Goal: Task Accomplishment & Management: Manage account settings

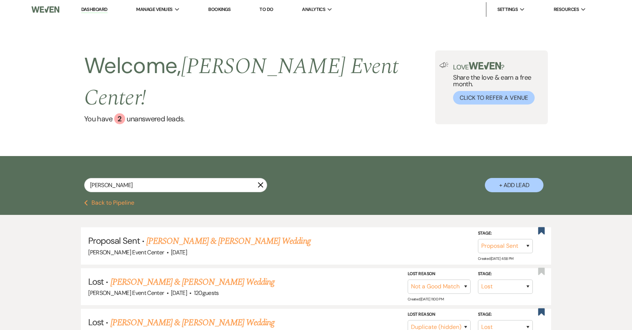
click at [90, 7] on link "Dashboard" at bounding box center [94, 9] width 26 height 7
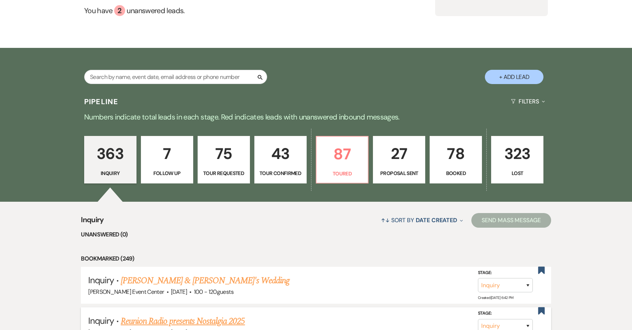
scroll to position [162, 0]
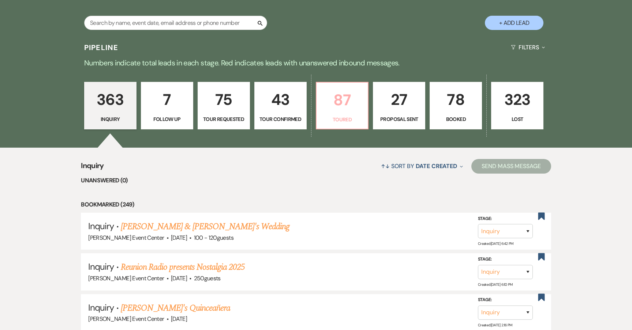
click at [330, 88] on p "87" at bounding box center [342, 100] width 43 height 25
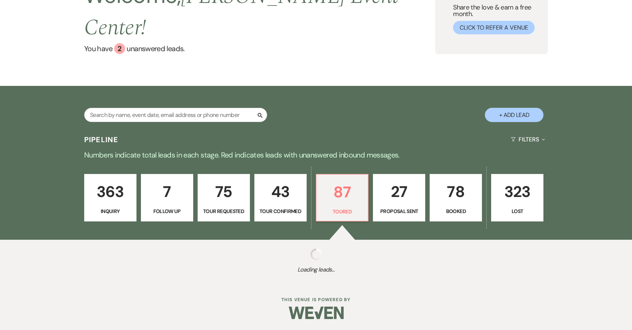
select select "5"
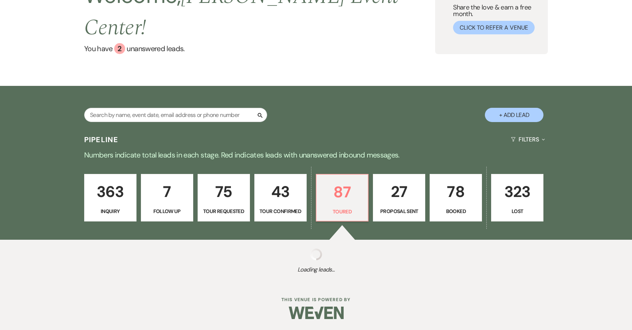
select select "5"
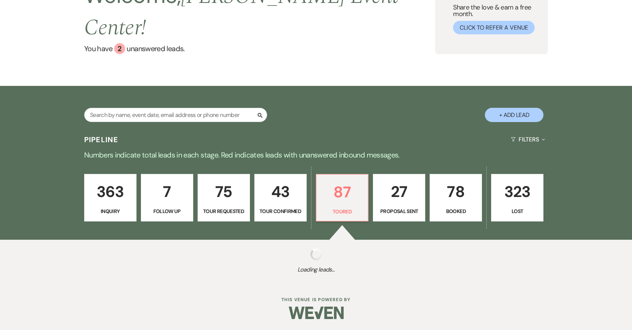
select select "5"
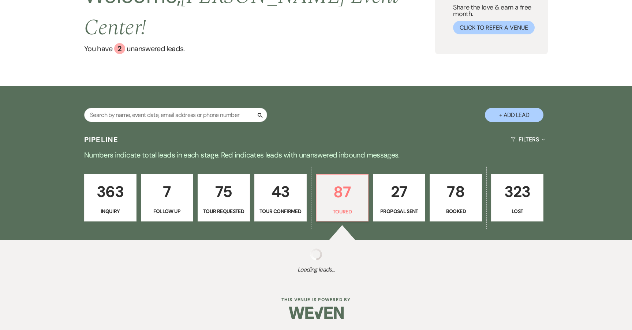
select select "5"
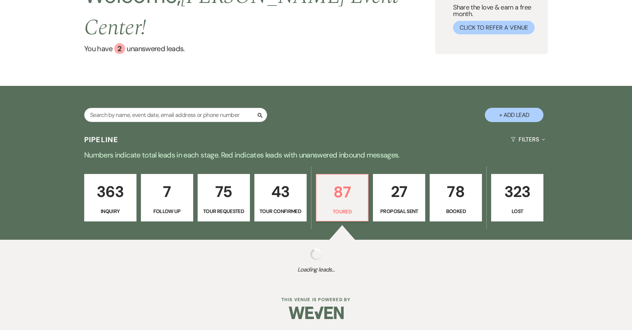
select select "5"
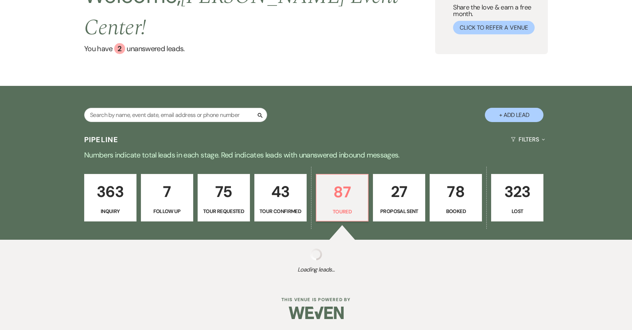
select select "5"
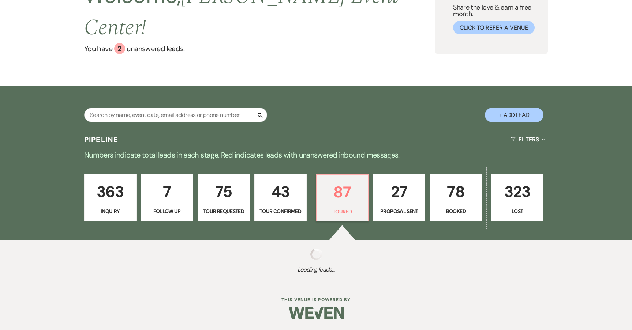
select select "5"
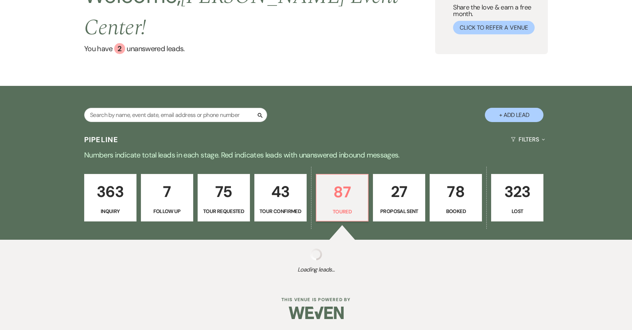
select select "5"
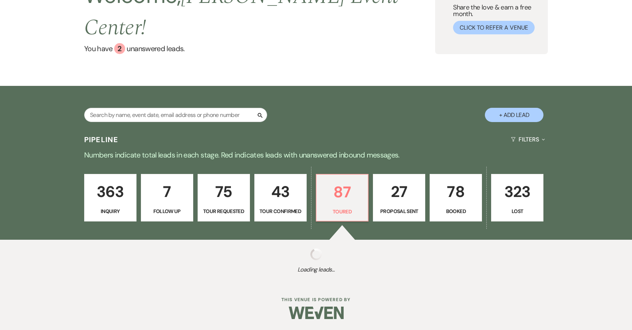
select select "5"
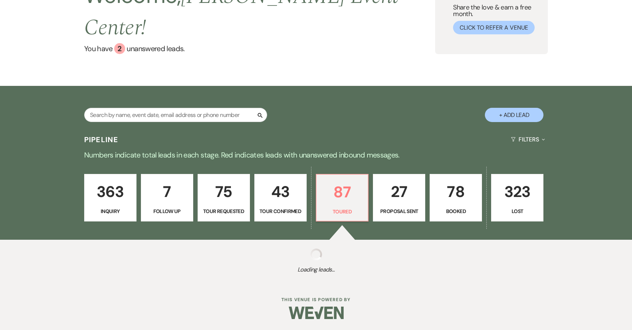
select select "5"
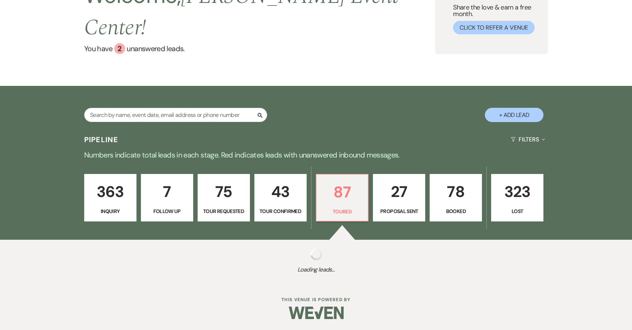
select select "5"
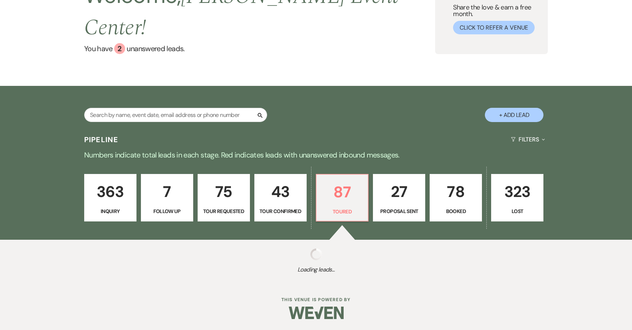
select select "5"
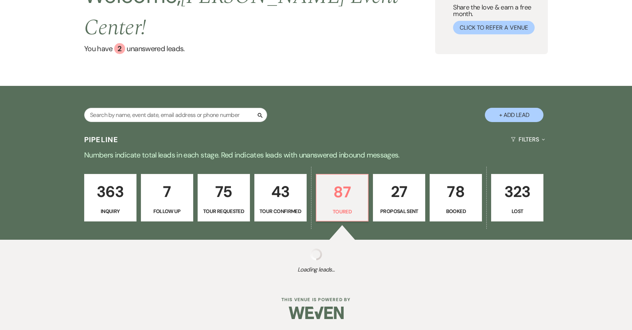
select select "5"
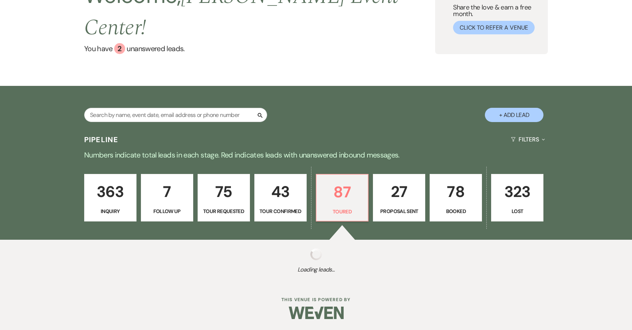
select select "5"
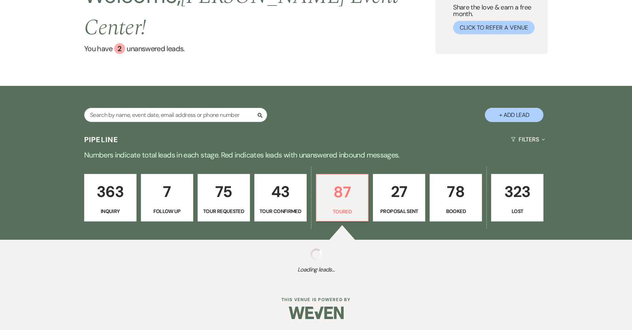
select select "5"
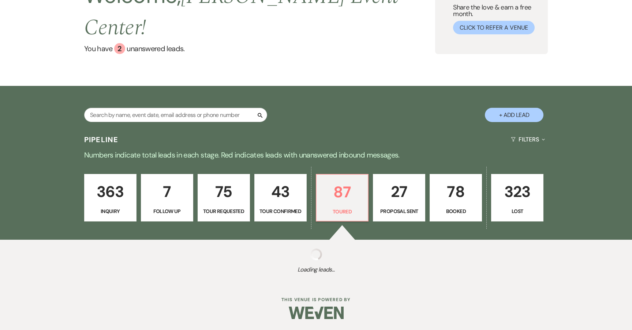
select select "5"
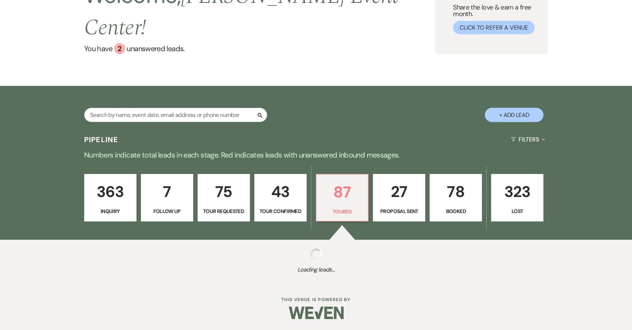
select select "5"
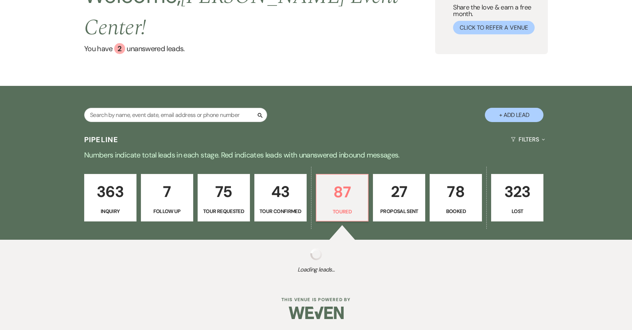
select select "5"
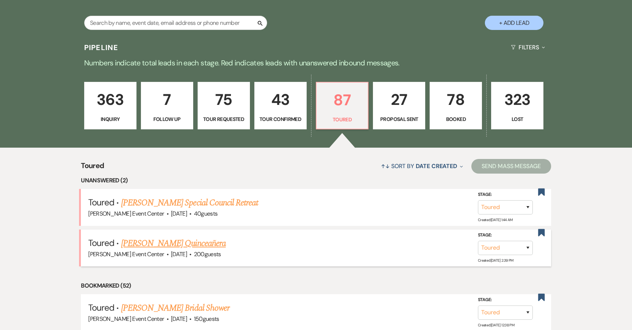
click at [192, 237] on link "[PERSON_NAME] Quinceañera" at bounding box center [173, 243] width 105 height 13
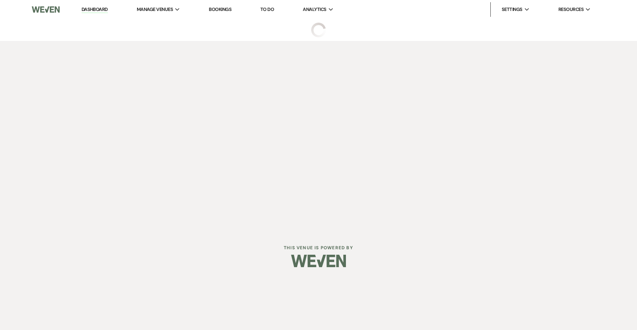
select select "5"
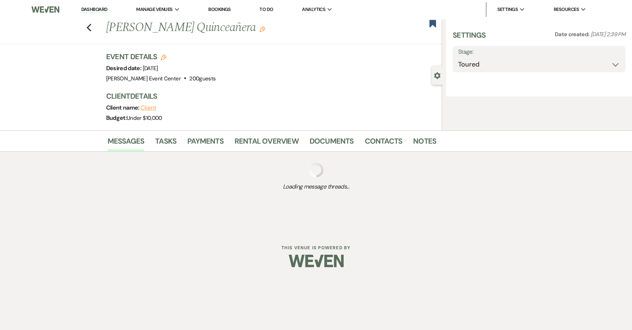
select select "5"
select select "15"
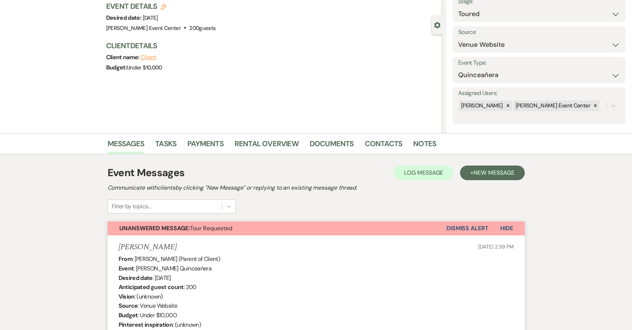
scroll to position [38, 0]
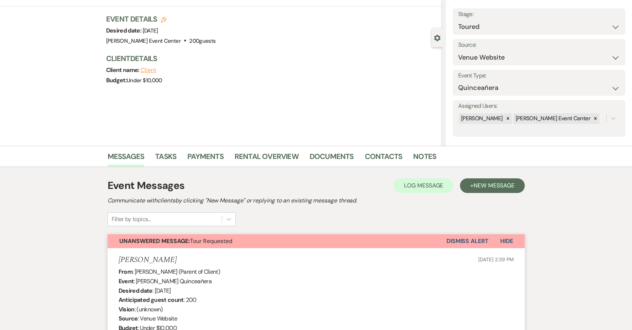
click at [469, 243] on button "Dismiss Alert" at bounding box center [467, 242] width 42 height 14
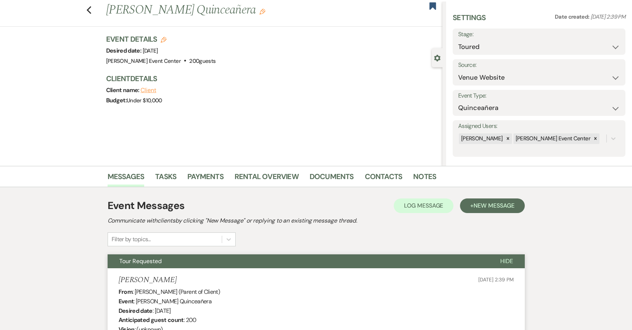
scroll to position [0, 0]
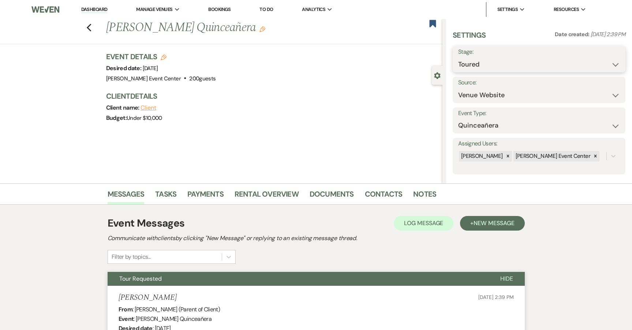
click at [523, 59] on select "Inquiry Follow Up Tour Requested Tour Confirmed Toured Proposal Sent Booked Lost" at bounding box center [539, 64] width 162 height 14
select select "8"
click at [458, 57] on select "Inquiry Follow Up Tour Requested Tour Confirmed Toured Proposal Sent Booked Lost" at bounding box center [539, 64] width 162 height 14
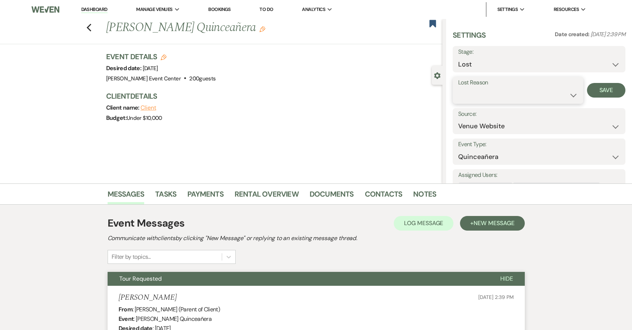
click at [492, 92] on select "Booked Elsewhere Budget Date Unavailable No Response Not a Good Match Capacity …" at bounding box center [518, 95] width 120 height 14
select select "6"
click at [458, 88] on select "Booked Elsewhere Budget Date Unavailable No Response Not a Good Match Capacity …" at bounding box center [518, 95] width 120 height 14
click at [592, 92] on button "Save" at bounding box center [606, 90] width 38 height 15
click at [96, 29] on div "Previous [PERSON_NAME] Quinceañera Edit Bookmark" at bounding box center [219, 31] width 446 height 25
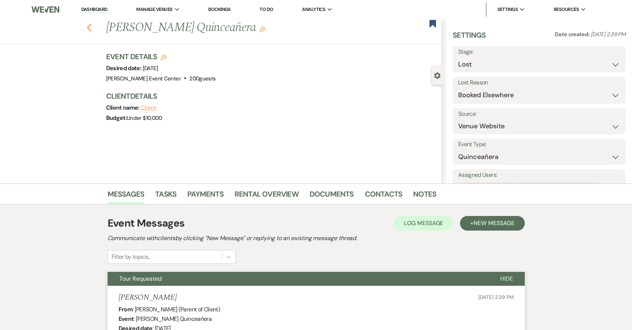
click at [91, 27] on use "button" at bounding box center [88, 28] width 5 height 8
select select "5"
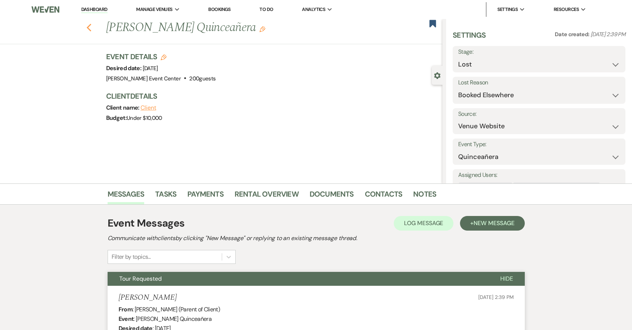
select select "5"
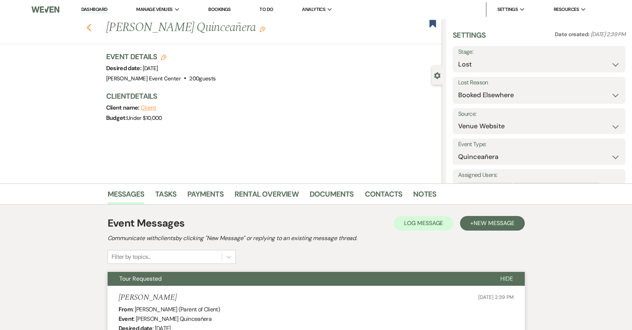
select select "5"
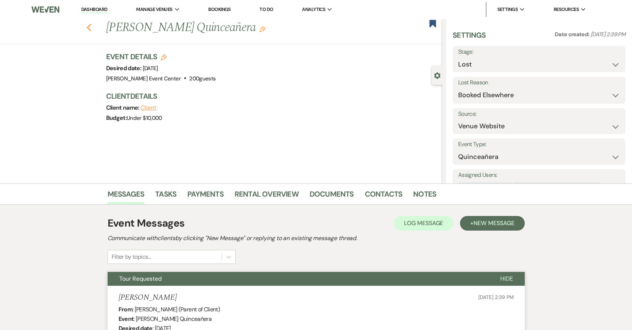
select select "5"
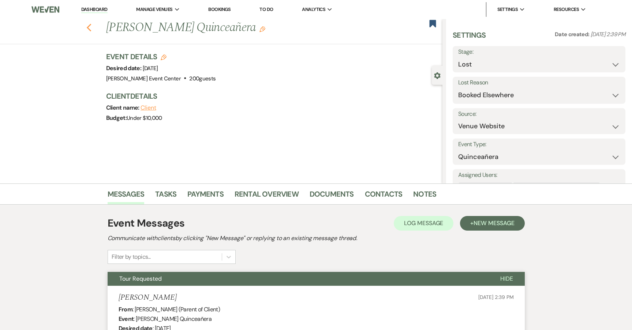
select select "5"
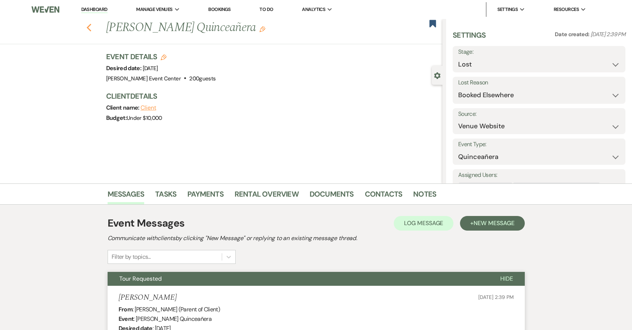
select select "5"
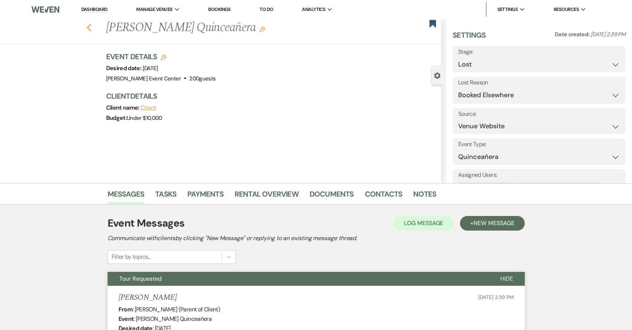
select select "5"
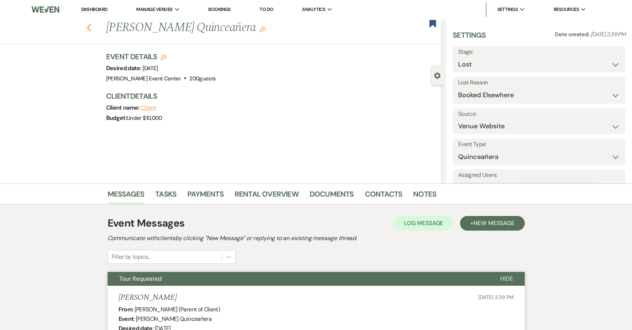
select select "5"
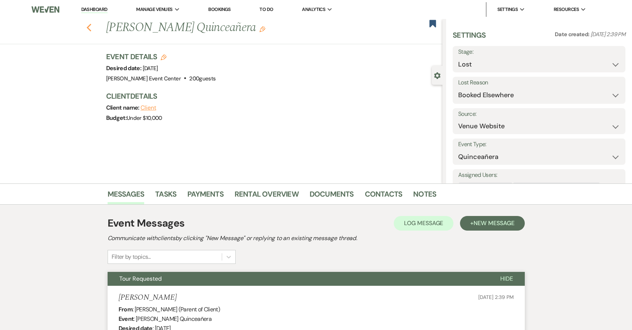
select select "5"
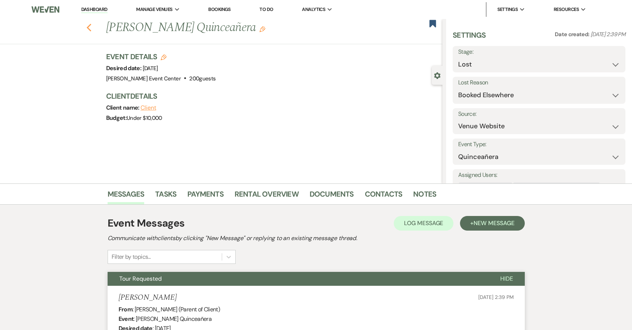
select select "5"
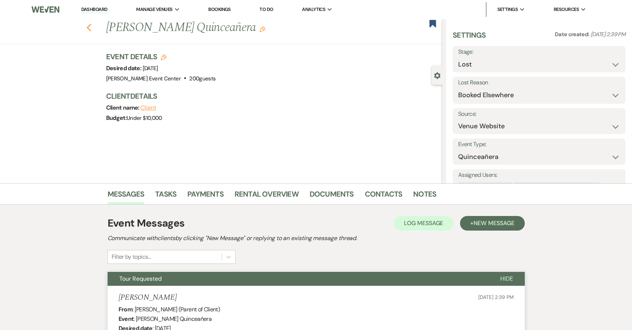
select select "5"
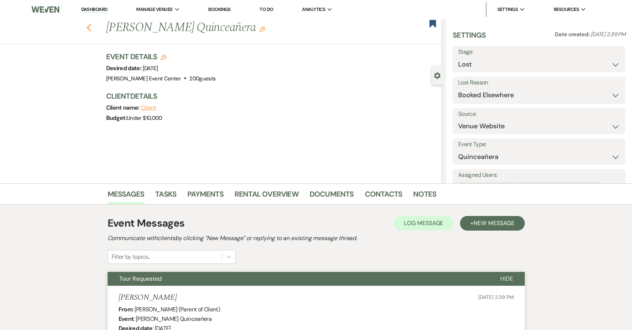
select select "5"
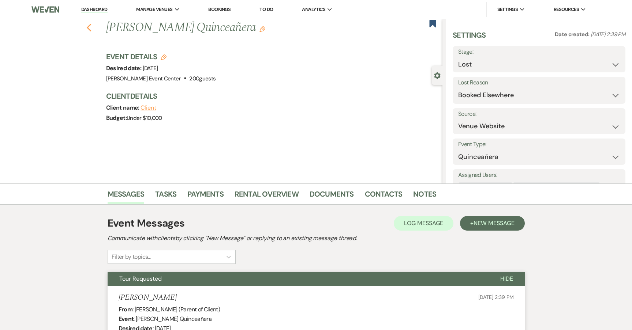
select select "5"
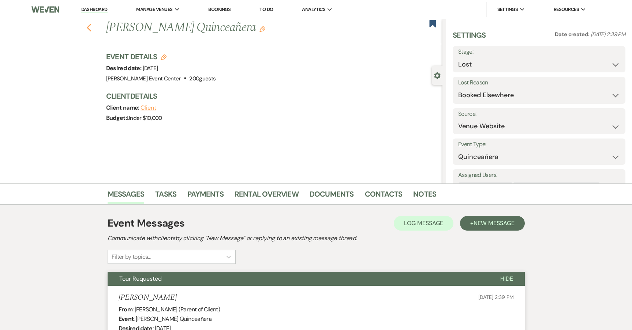
select select "5"
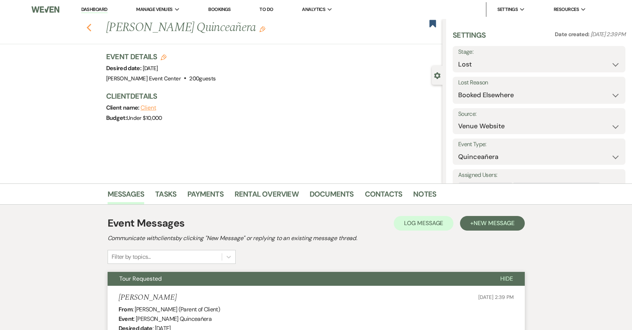
select select "5"
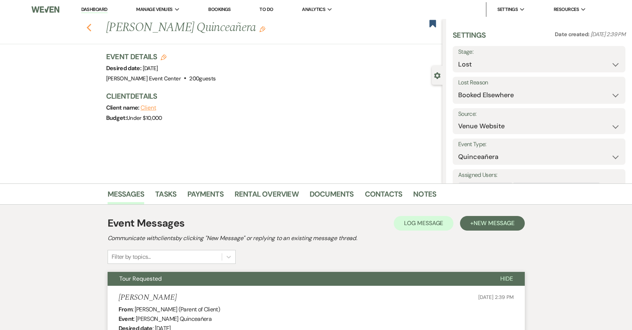
select select "5"
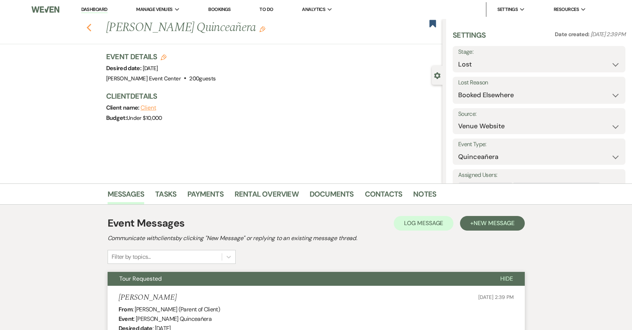
select select "5"
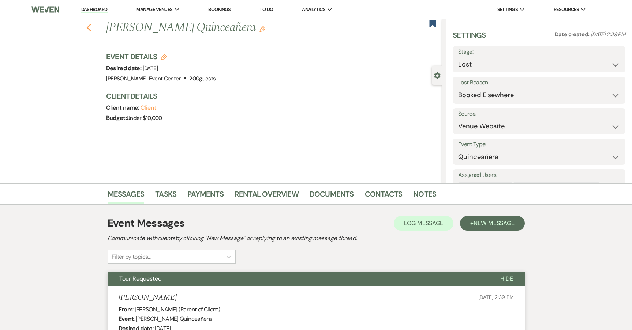
select select "5"
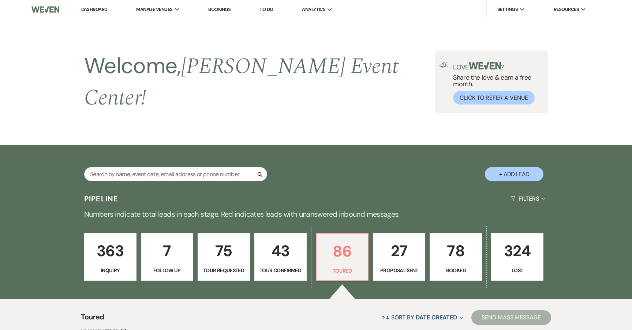
scroll to position [162, 0]
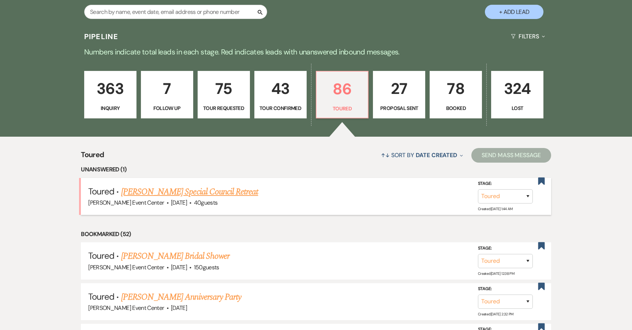
click at [177, 186] on link "[PERSON_NAME] Special Council Retreat" at bounding box center [189, 192] width 137 height 13
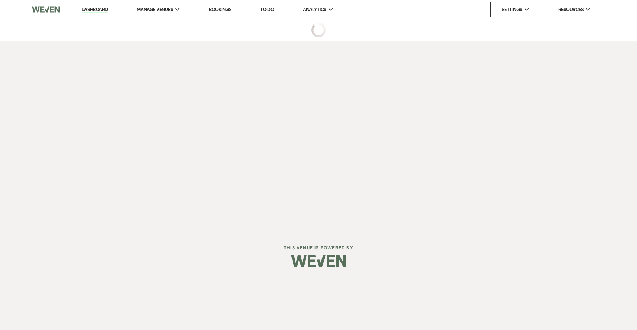
select select "5"
select select "13"
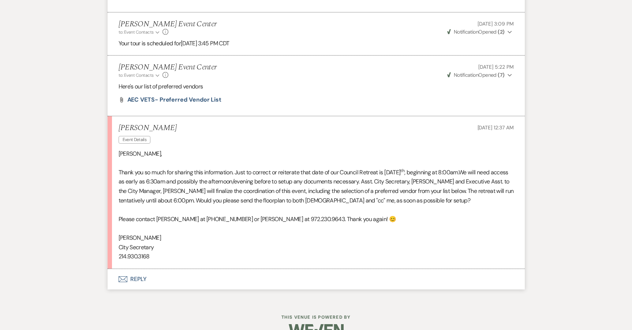
scroll to position [430, 0]
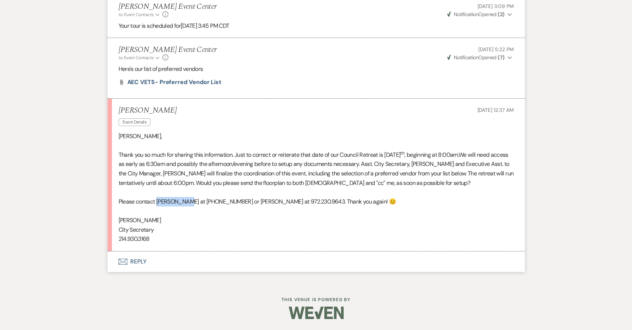
drag, startPoint x: 157, startPoint y: 202, endPoint x: 186, endPoint y: 205, distance: 29.8
click at [186, 205] on p "Please contact [PERSON_NAME] at [PHONE_NUMBER] or [PERSON_NAME] at 972.230.9643…" at bounding box center [316, 202] width 395 height 10
click at [253, 134] on p "[PERSON_NAME]," at bounding box center [316, 137] width 395 height 10
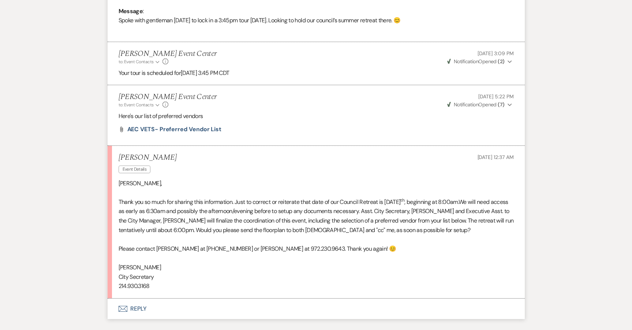
scroll to position [284, 0]
